Goal: Transaction & Acquisition: Register for event/course

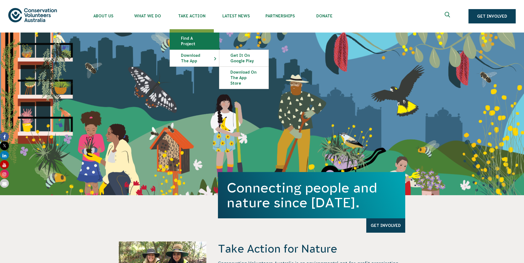
click at [190, 38] on link "Find a project" at bounding box center [194, 41] width 49 height 17
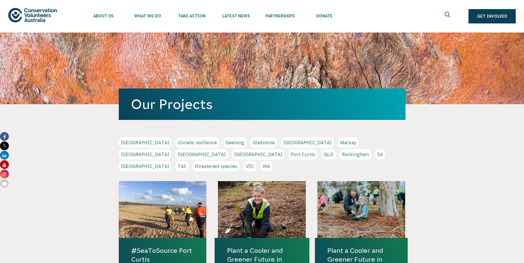
click at [171, 161] on link "[GEOGRAPHIC_DATA]" at bounding box center [145, 166] width 52 height 10
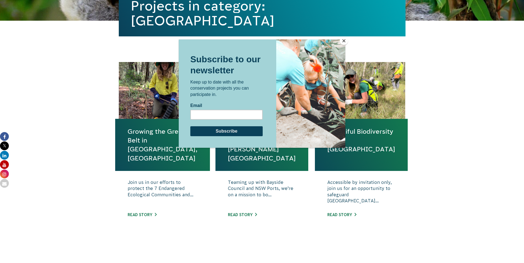
scroll to position [166, 0]
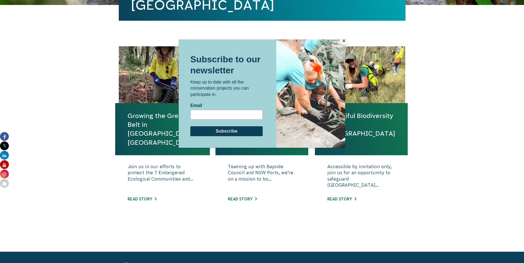
click at [344, 41] on button "Close" at bounding box center [344, 41] width 8 height 8
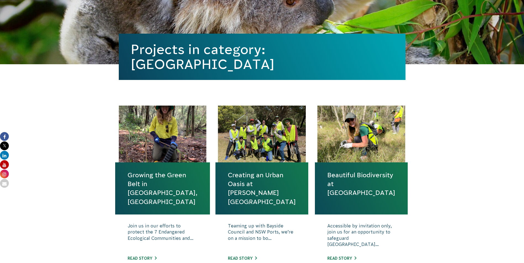
scroll to position [138, 0]
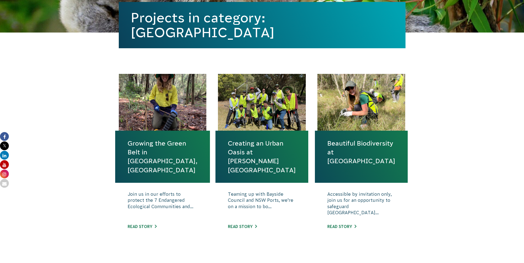
click at [157, 150] on link "Growing the Green Belt in Rockdale, Sydney" at bounding box center [163, 157] width 70 height 36
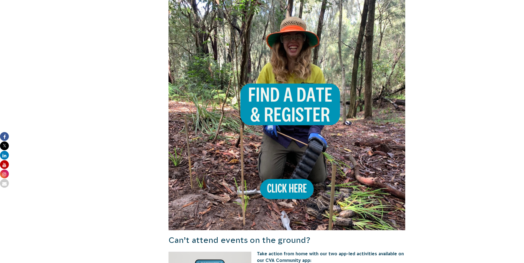
scroll to position [363, 0]
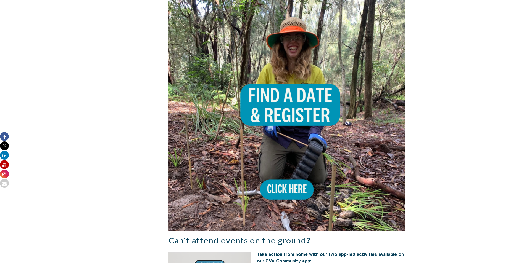
click at [287, 93] on img at bounding box center [286, 112] width 237 height 237
